Goal: Transaction & Acquisition: Purchase product/service

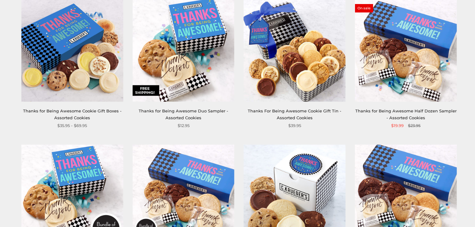
scroll to position [100, 0]
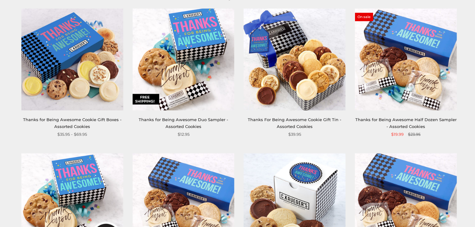
click at [80, 56] on img at bounding box center [72, 59] width 102 height 102
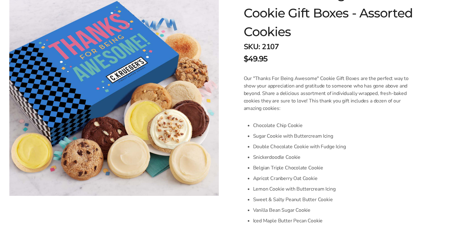
scroll to position [125, 0]
drag, startPoint x: 284, startPoint y: 108, endPoint x: 277, endPoint y: 107, distance: 7.5
click at [277, 107] on p "Our "Thanks For Being Awesome" Cookie Gift Boxes are the perfect way to show yo…" at bounding box center [329, 93] width 170 height 37
click at [278, 107] on p "Our "Thanks For Being Awesome" Cookie Gift Boxes are the perfect way to show yo…" at bounding box center [329, 93] width 170 height 37
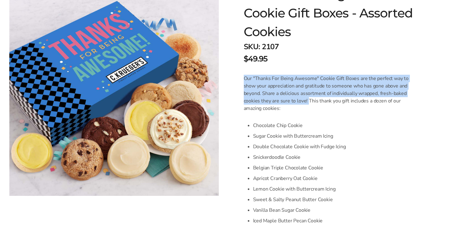
drag, startPoint x: 306, startPoint y: 101, endPoint x: 244, endPoint y: 80, distance: 65.5
click at [244, 80] on p "Our "Thanks For Being Awesome" Cookie Gift Boxes are the perfect way to show yo…" at bounding box center [329, 93] width 170 height 37
copy p "Our "Thanks For Being Awesome" Cookie Gift Boxes are the perfect way to show yo…"
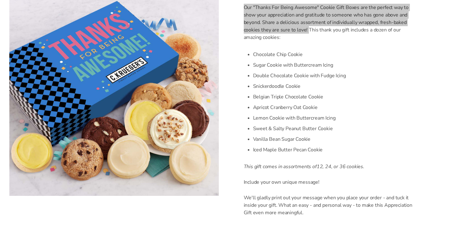
scroll to position [199, 0]
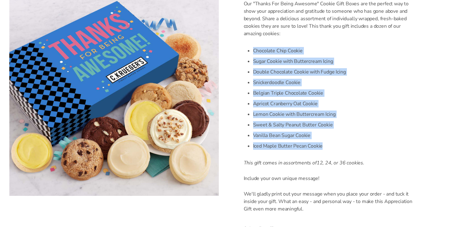
drag, startPoint x: 321, startPoint y: 148, endPoint x: 248, endPoint y: 50, distance: 122.1
click at [253, 50] on ul "Chocolate Chip Cookie Sugar Cookie with Buttercream Icing Double Chocolate Cook…" at bounding box center [333, 98] width 161 height 106
copy ul "Chocolate Chip Cookie Sugar Cookie with Buttercream Icing Double Chocolate Cook…"
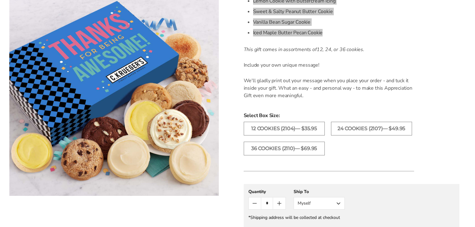
scroll to position [324, 0]
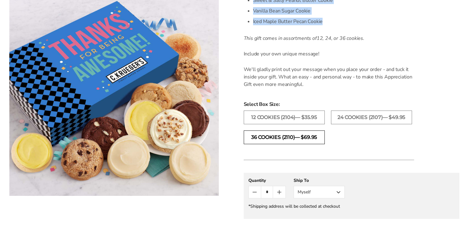
click at [278, 136] on label "36 Cookies (2110)— $69.95" at bounding box center [284, 137] width 81 height 14
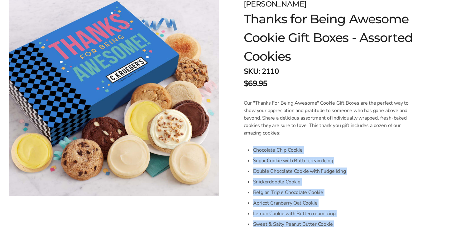
scroll to position [100, 0]
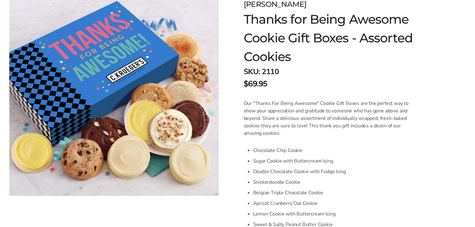
click at [347, 74] on div "SKU: 2110 $69.95" at bounding box center [343, 77] width 199 height 23
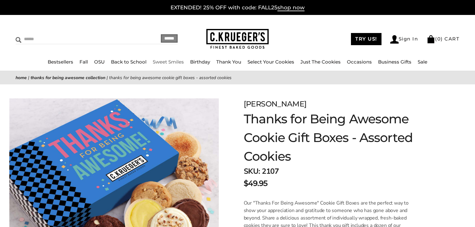
click at [31, 36] on input "Search" at bounding box center [68, 39] width 105 height 10
type input "****"
click at [161, 34] on input "******" at bounding box center [169, 38] width 17 height 8
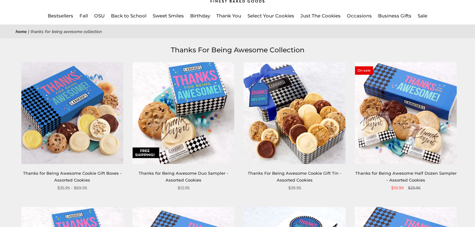
scroll to position [50, 0]
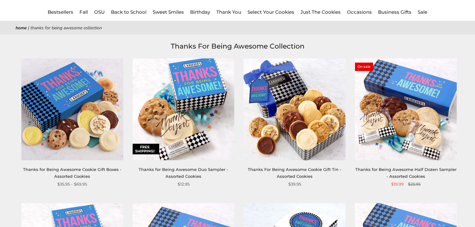
click at [384, 127] on img at bounding box center [406, 109] width 102 height 102
